Goal: Task Accomplishment & Management: Manage account settings

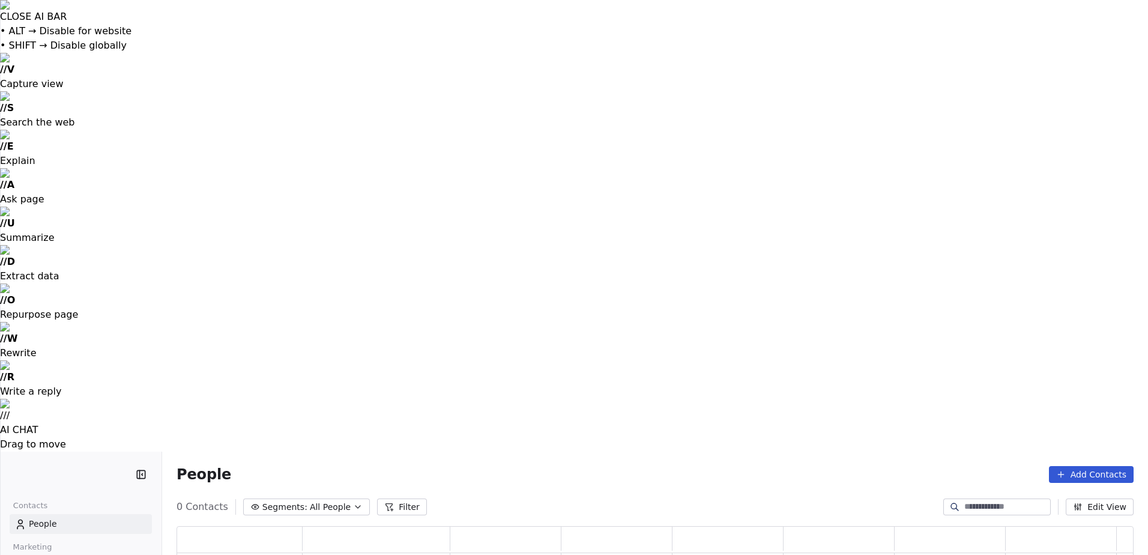
scroll to position [450, 948]
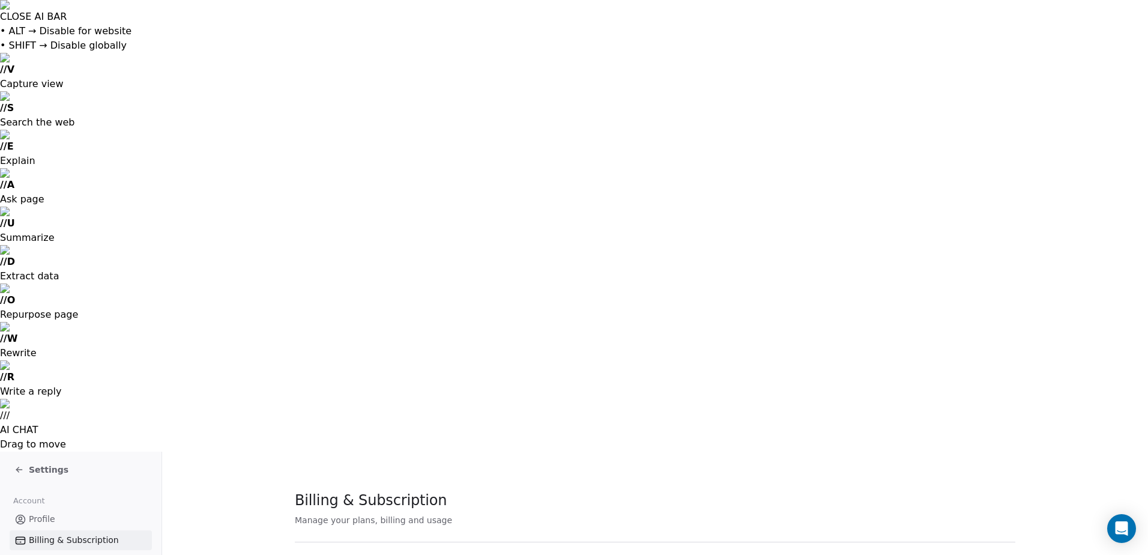
click at [30, 463] on span "Settings" at bounding box center [49, 469] width 40 height 12
click at [45, 463] on span "Settings" at bounding box center [49, 469] width 40 height 12
click at [55, 463] on span "Settings" at bounding box center [49, 469] width 40 height 12
click at [48, 513] on span "Profile" at bounding box center [42, 519] width 26 height 13
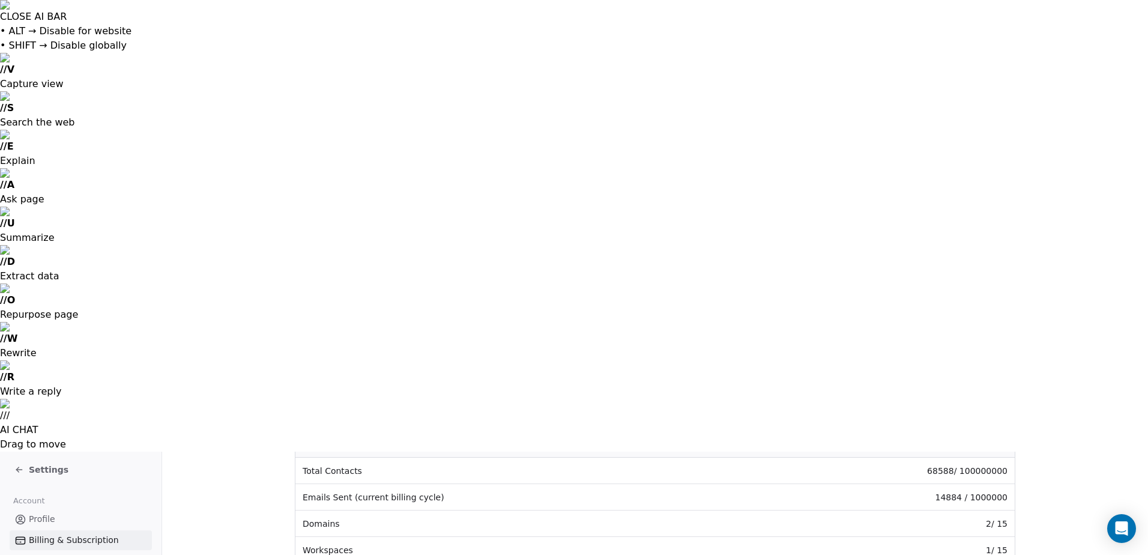
scroll to position [240, 0]
click at [1117, 528] on icon "Open Intercom Messenger" at bounding box center [1121, 529] width 14 height 16
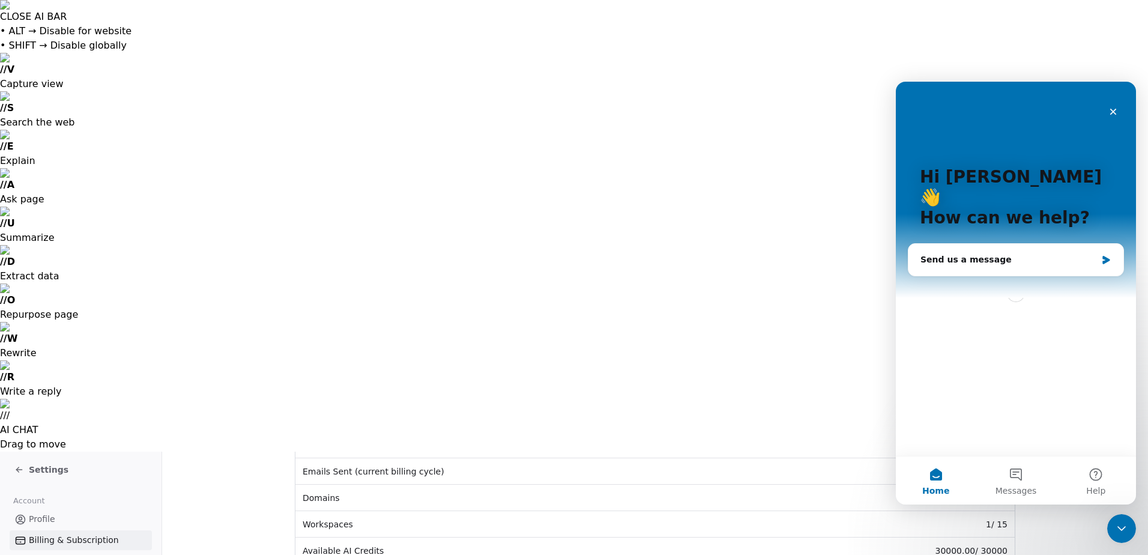
scroll to position [0, 0]
click at [1024, 474] on button "Messages" at bounding box center [1016, 480] width 80 height 48
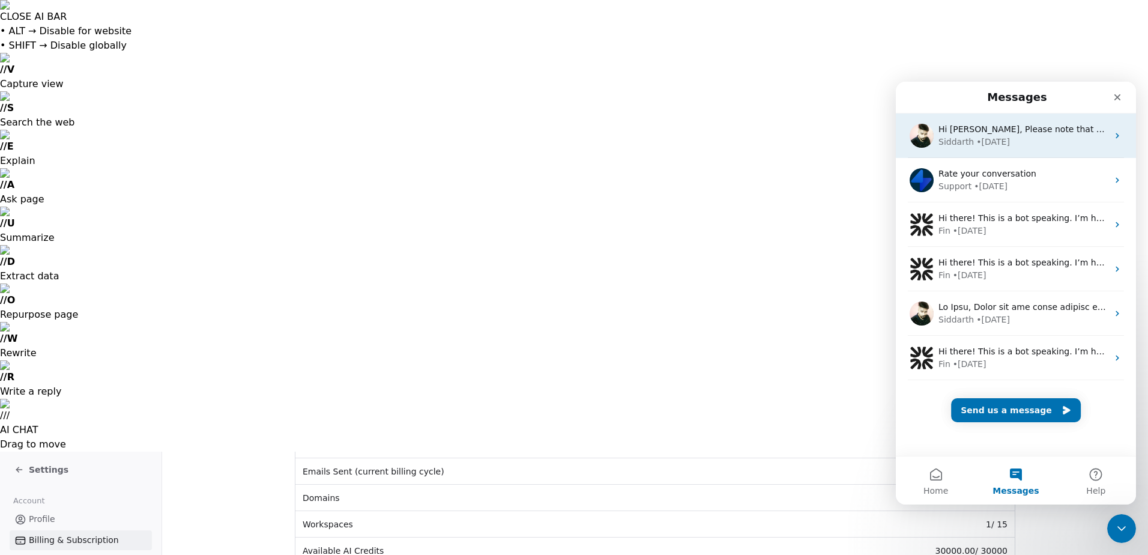
click at [1041, 146] on div "[PERSON_NAME] • [DATE]" at bounding box center [1022, 142] width 169 height 13
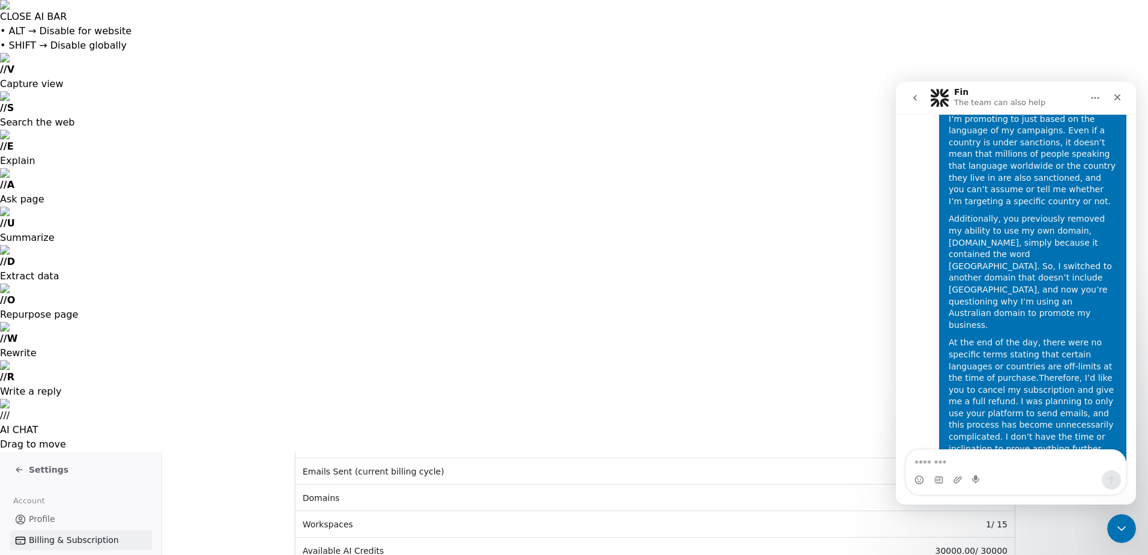
scroll to position [1444, 0]
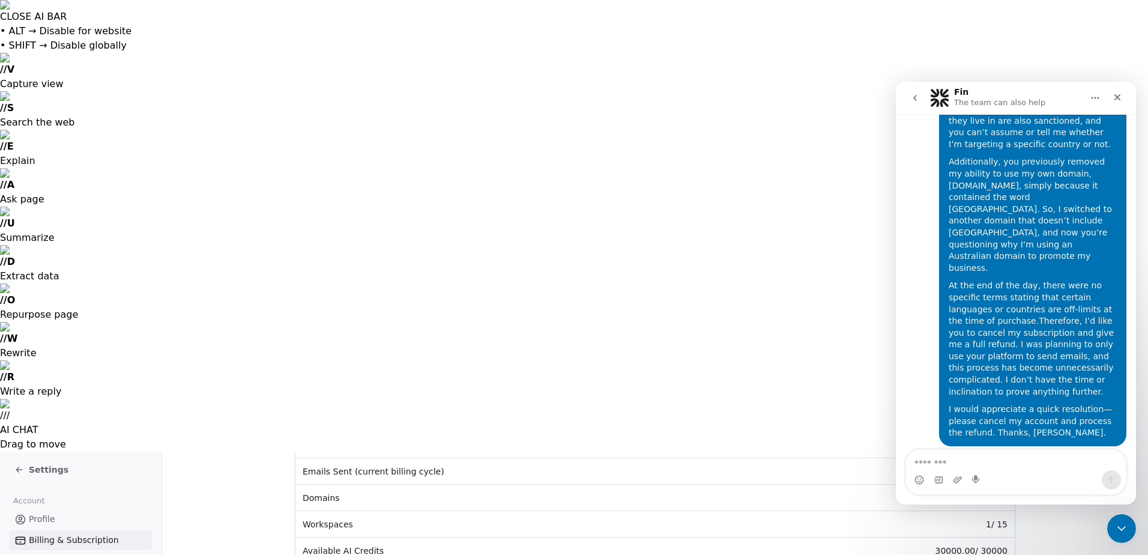
click at [998, 460] on textarea "Message…" at bounding box center [1016, 460] width 220 height 20
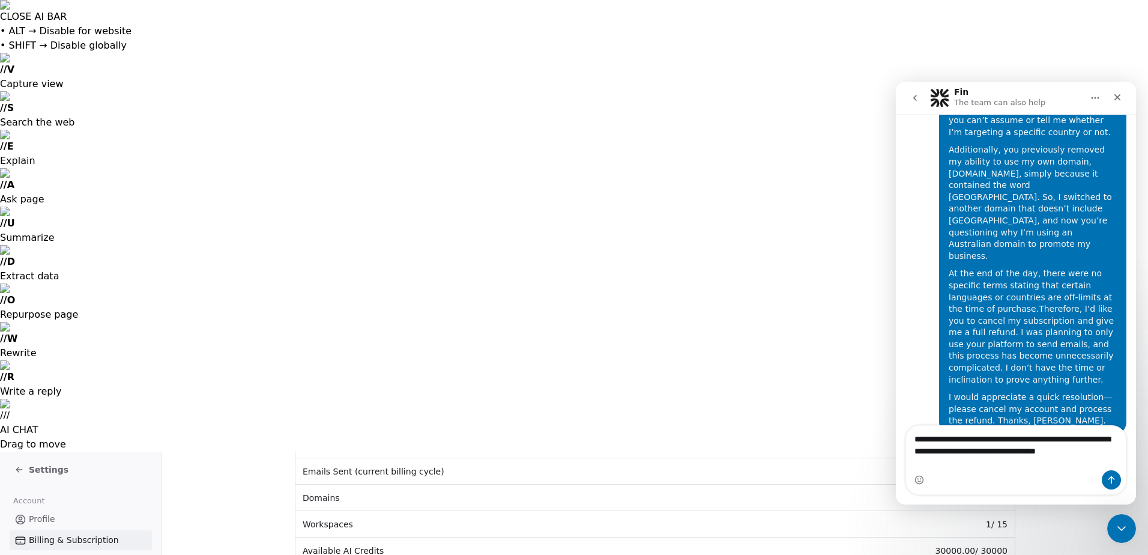
scroll to position [1468, 0]
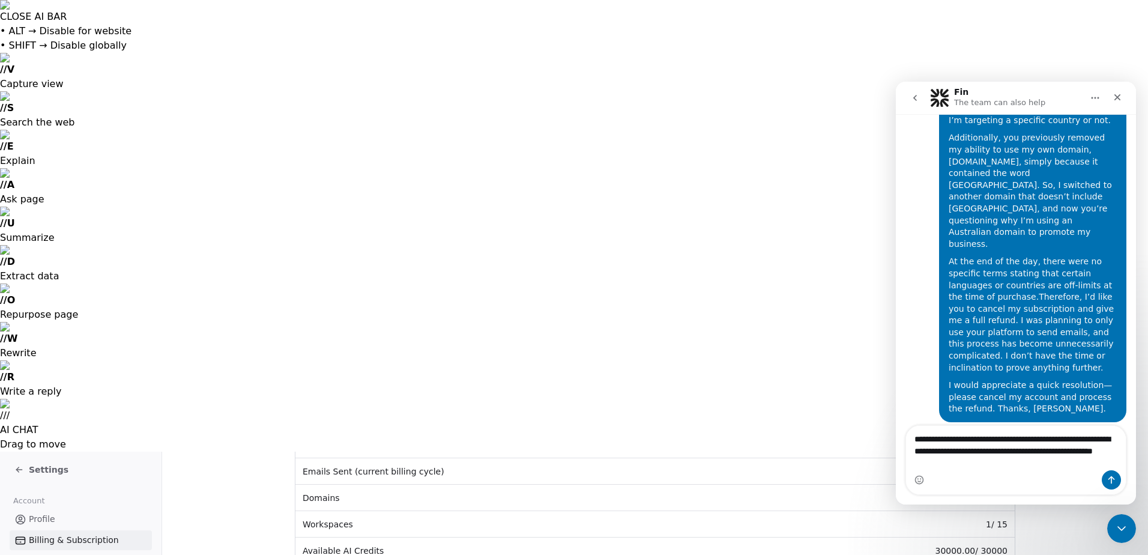
click at [1058, 451] on textarea "**********" at bounding box center [1016, 448] width 220 height 44
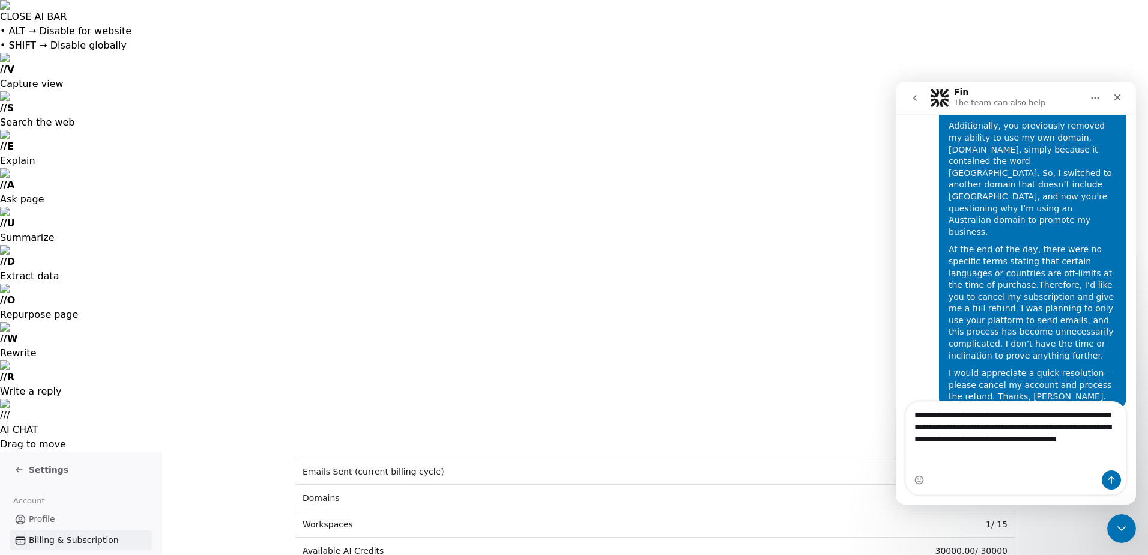
drag, startPoint x: 983, startPoint y: 463, endPoint x: 1040, endPoint y: 462, distance: 57.0
click at [1040, 458] on textarea "**********" at bounding box center [1016, 430] width 220 height 56
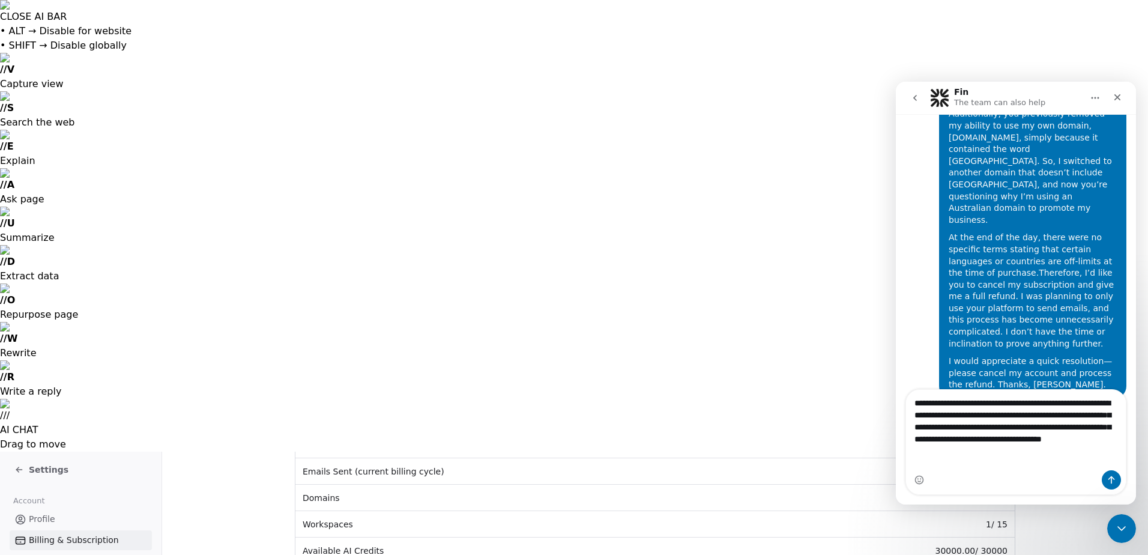
click at [1093, 417] on textarea "**********" at bounding box center [1016, 424] width 220 height 68
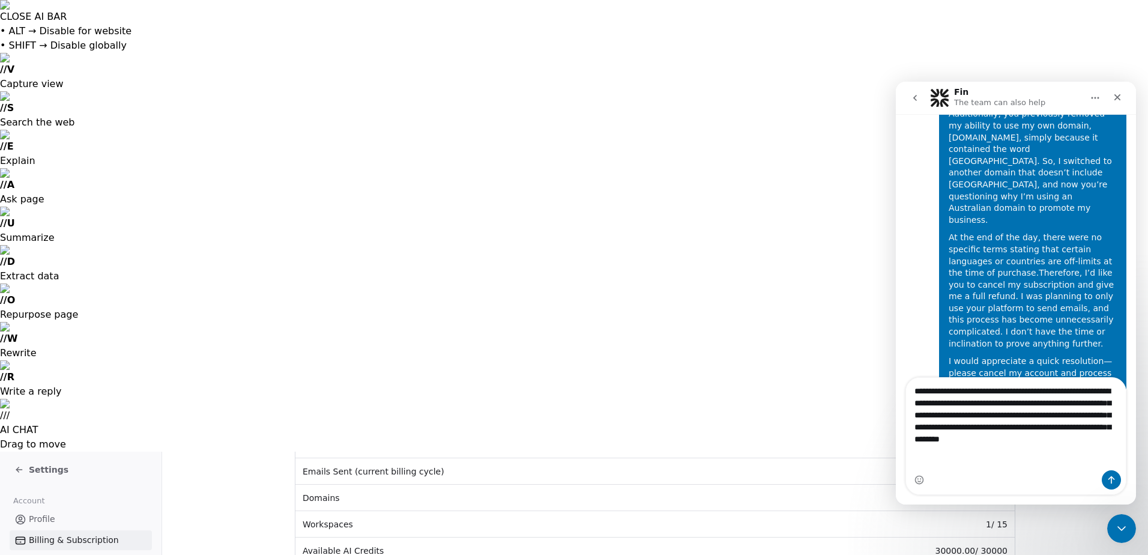
scroll to position [1504, 0]
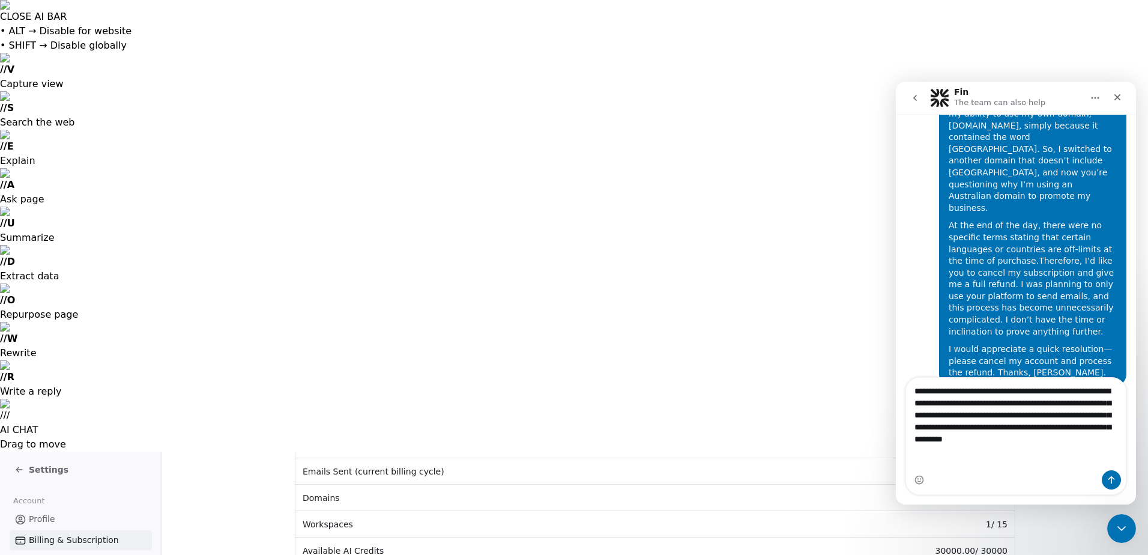
drag, startPoint x: 964, startPoint y: 463, endPoint x: 912, endPoint y: 463, distance: 51.6
click at [912, 458] on textarea "**********" at bounding box center [1016, 418] width 220 height 80
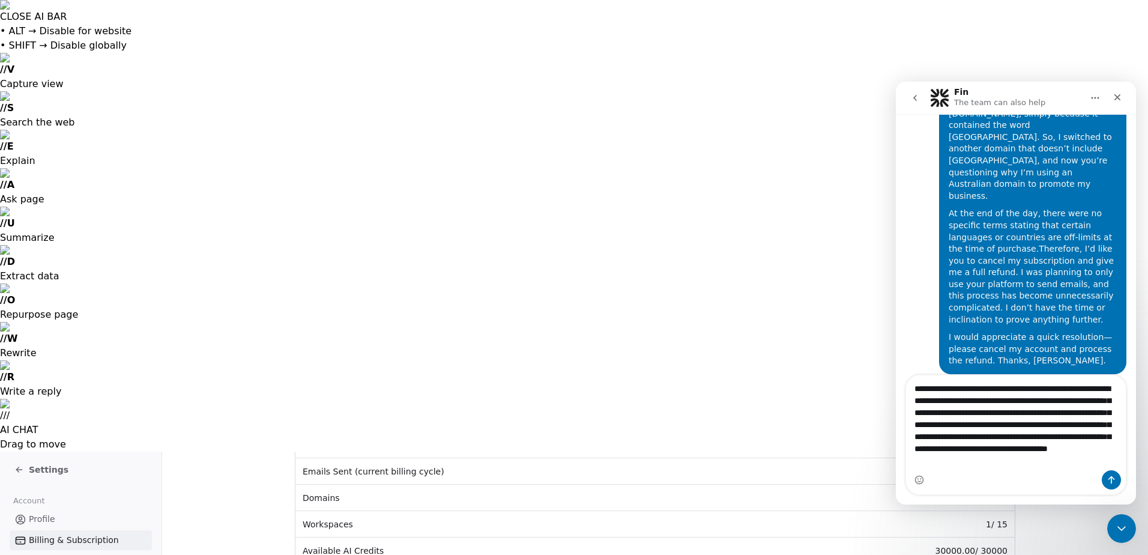
scroll to position [1519, 0]
drag, startPoint x: 926, startPoint y: 383, endPoint x: 1779, endPoint y: 466, distance: 857.1
click at [896, 384] on html "Fin The team can also help Ask us anything, or share your feedback. [DATE] Hi, …" at bounding box center [1016, 293] width 240 height 423
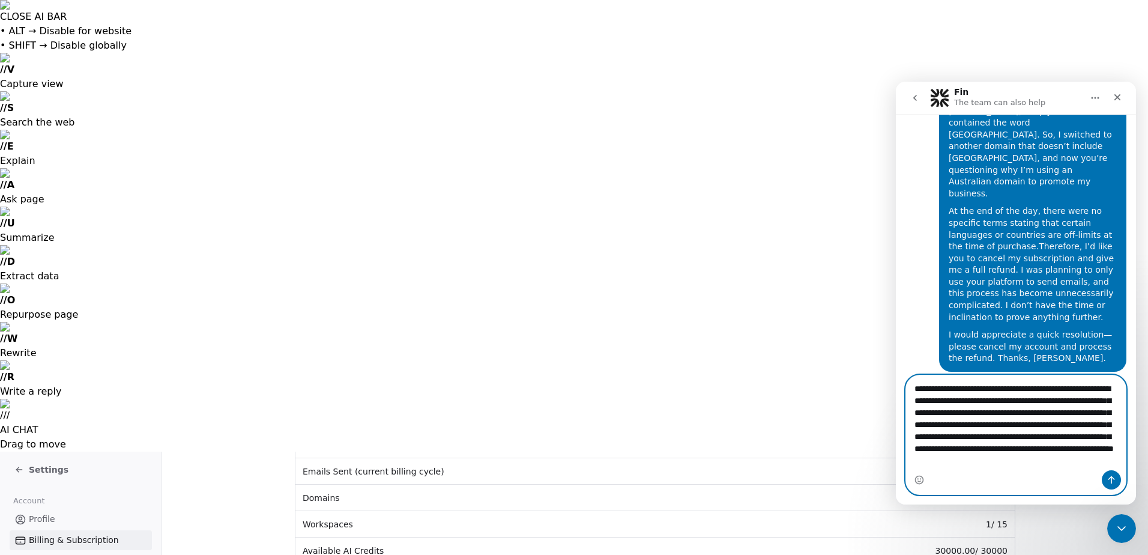
type textarea "**********"
click at [1109, 481] on icon "Send a message…" at bounding box center [1111, 480] width 10 height 10
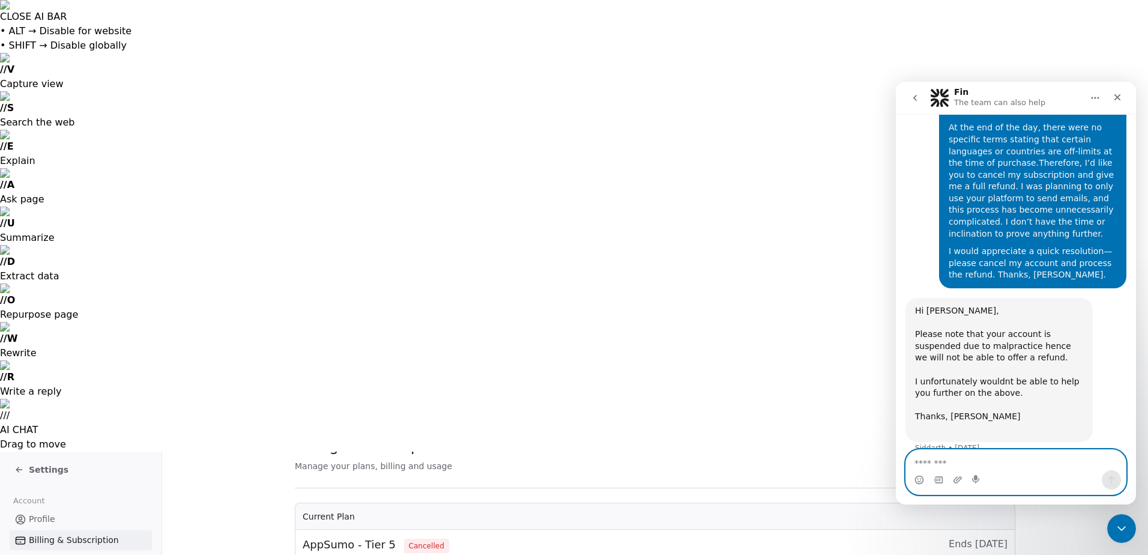
scroll to position [0, 0]
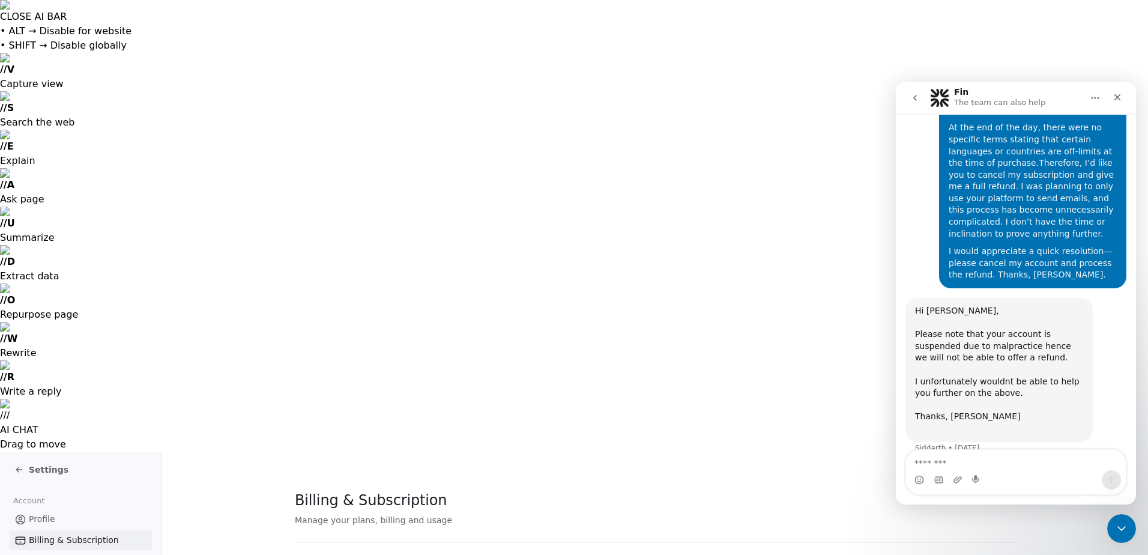
click at [29, 463] on span "Settings" at bounding box center [49, 469] width 40 height 12
click at [48, 513] on span "Profile" at bounding box center [42, 519] width 26 height 13
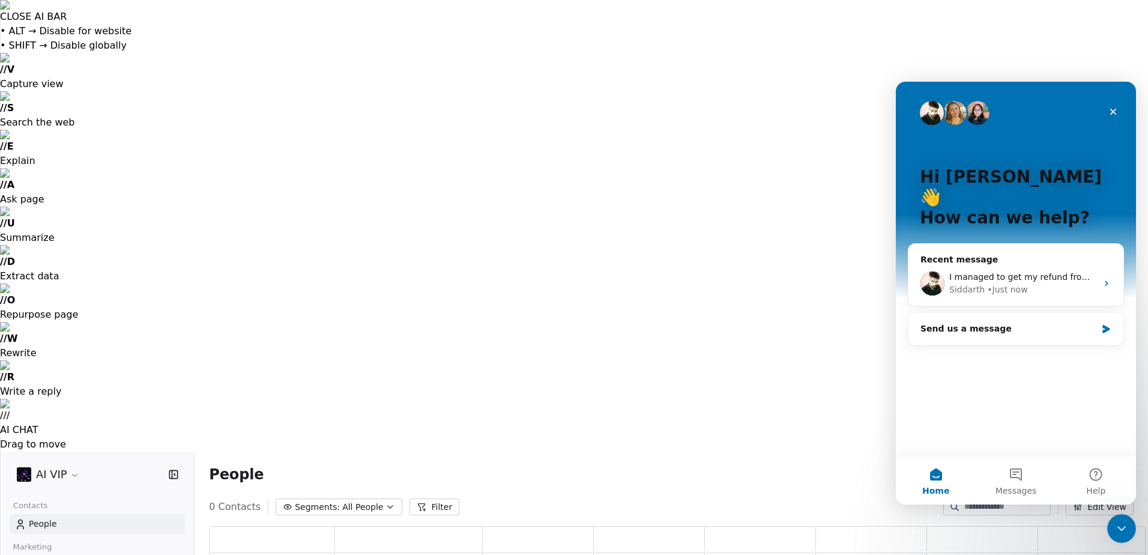
scroll to position [450, 928]
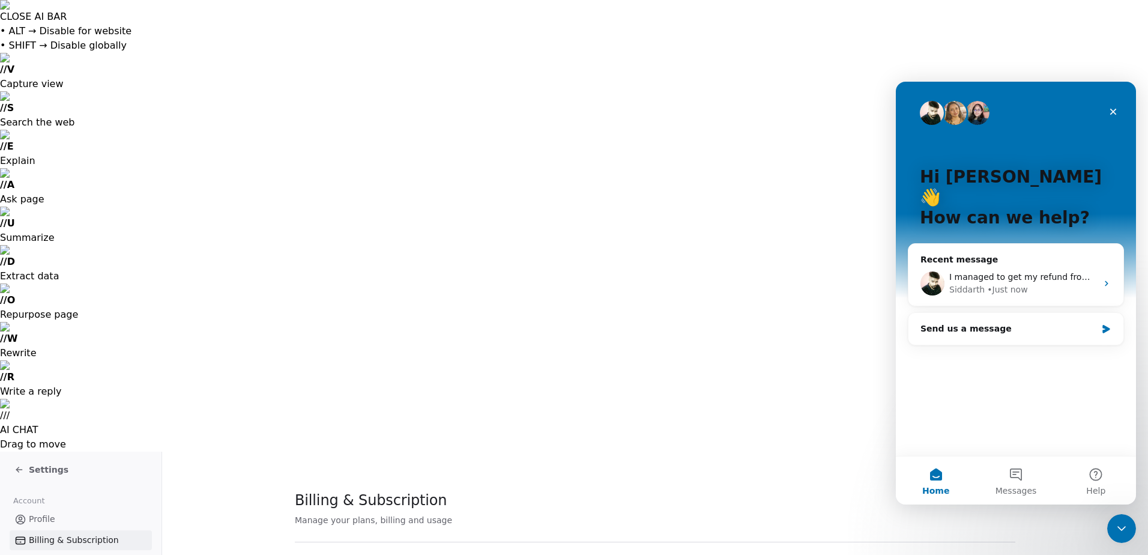
click at [80, 509] on link "Profile" at bounding box center [81, 519] width 142 height 20
click at [51, 554] on span "Team Members" at bounding box center [61, 561] width 64 height 13
